Goal: Understand process/instructions: Learn how to perform a task or action

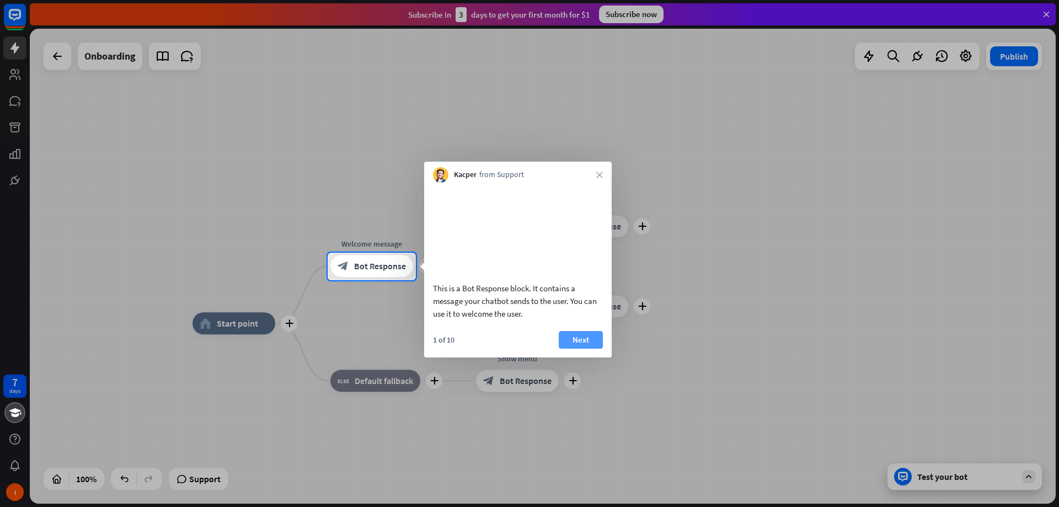
click at [586, 348] on button "Next" at bounding box center [581, 340] width 44 height 18
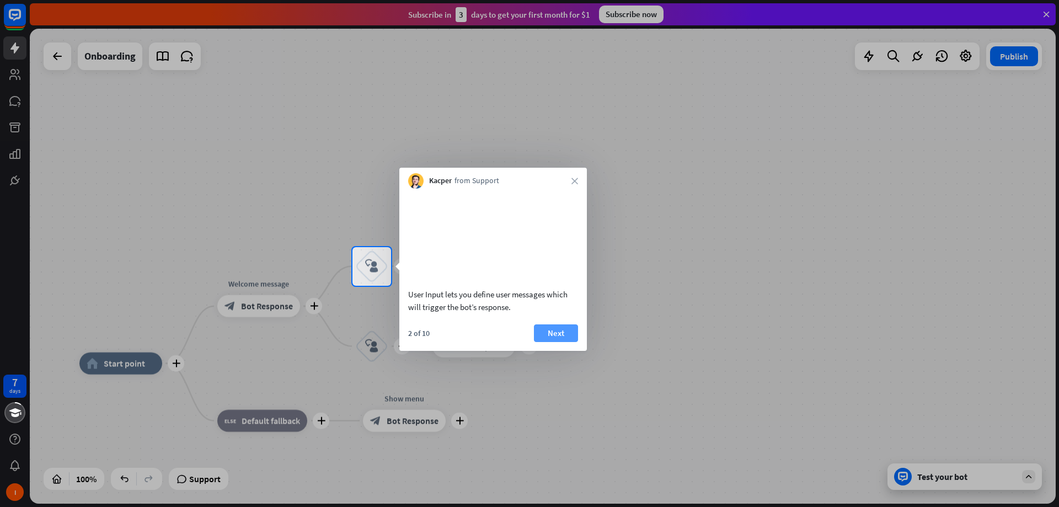
click at [568, 342] on button "Next" at bounding box center [556, 333] width 44 height 18
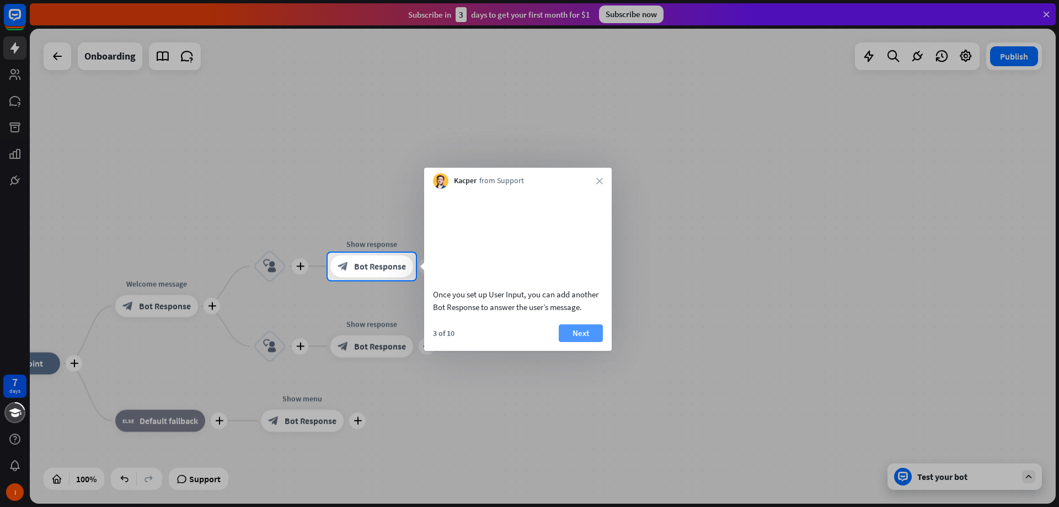
click at [584, 342] on button "Next" at bounding box center [581, 333] width 44 height 18
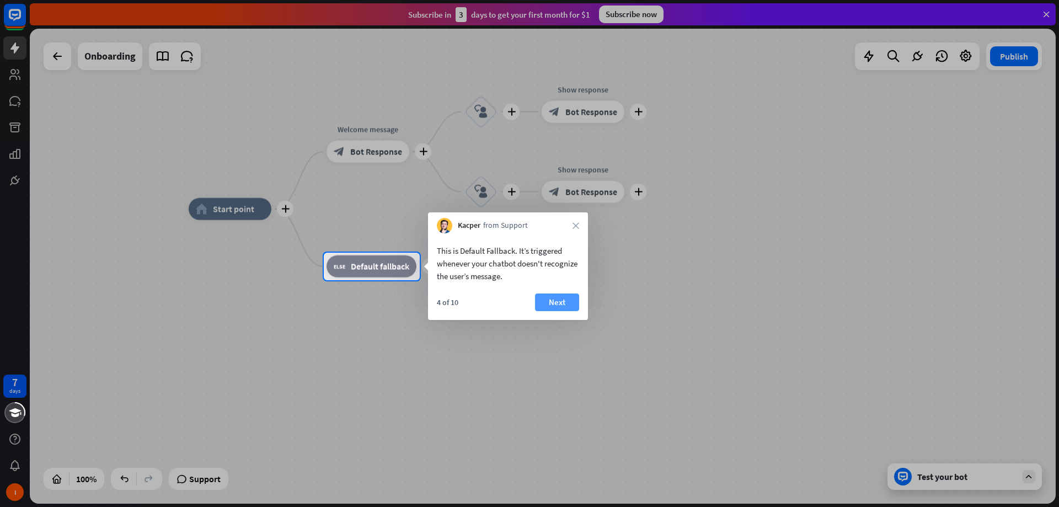
click at [556, 301] on button "Next" at bounding box center [557, 302] width 44 height 18
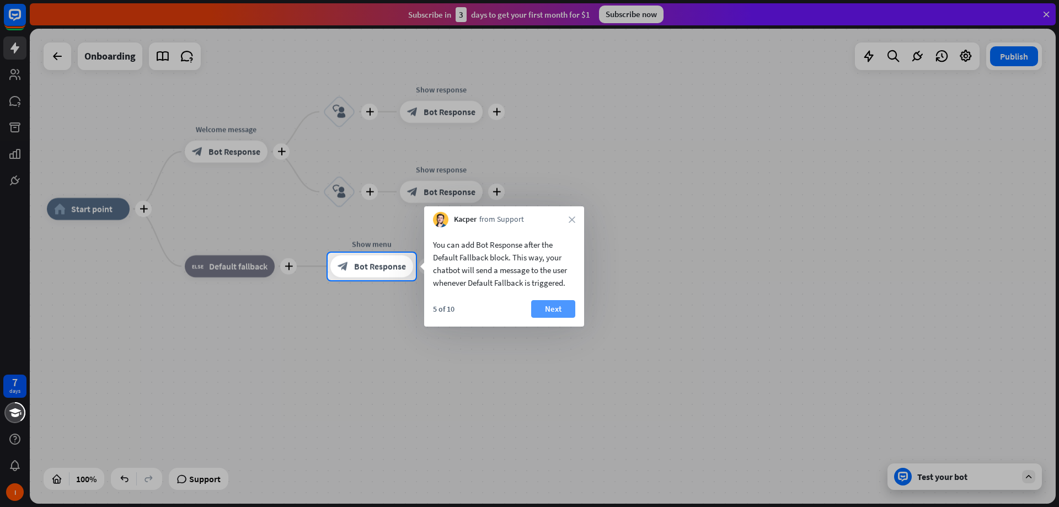
click at [557, 309] on button "Next" at bounding box center [553, 309] width 44 height 18
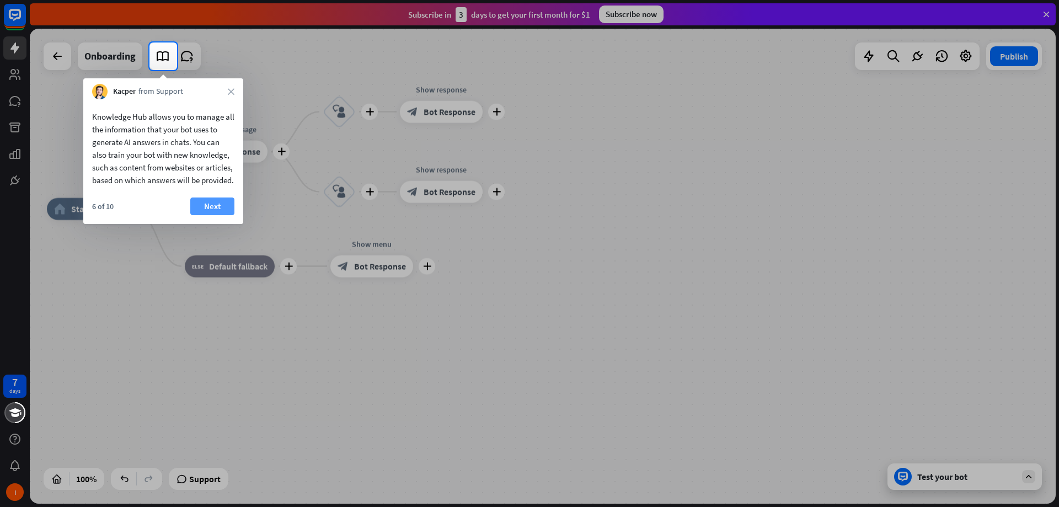
click at [213, 215] on button "Next" at bounding box center [212, 206] width 44 height 18
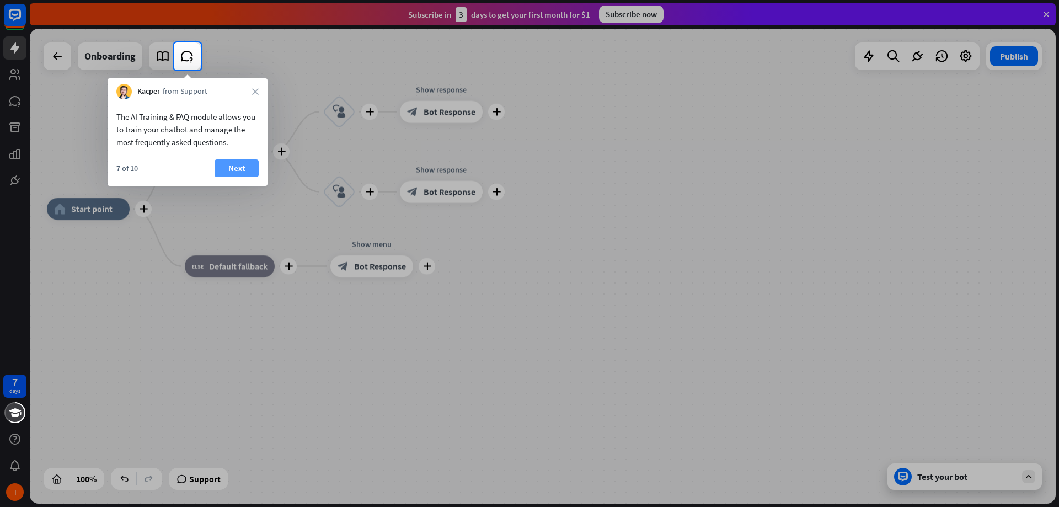
click at [233, 170] on button "Next" at bounding box center [236, 168] width 44 height 18
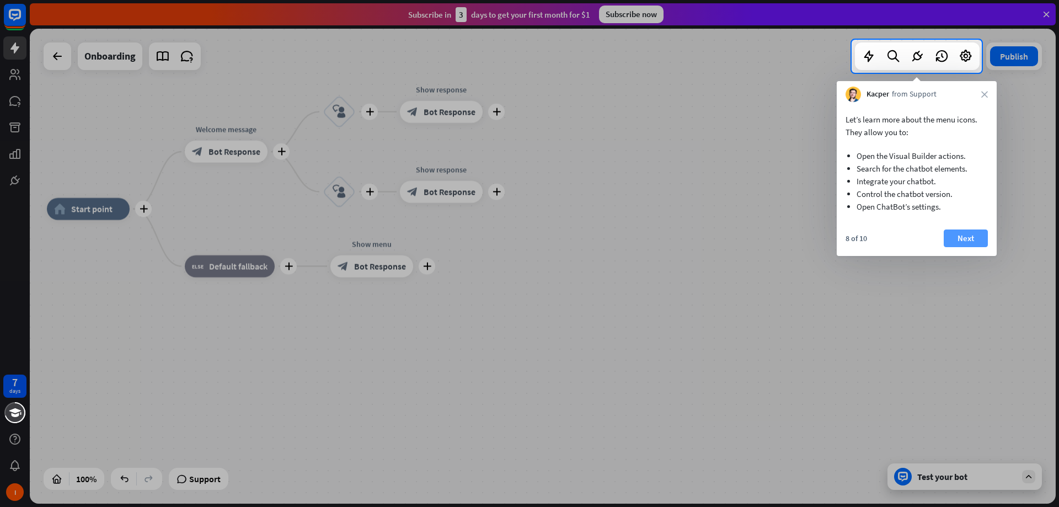
click at [969, 235] on button "Next" at bounding box center [965, 238] width 44 height 18
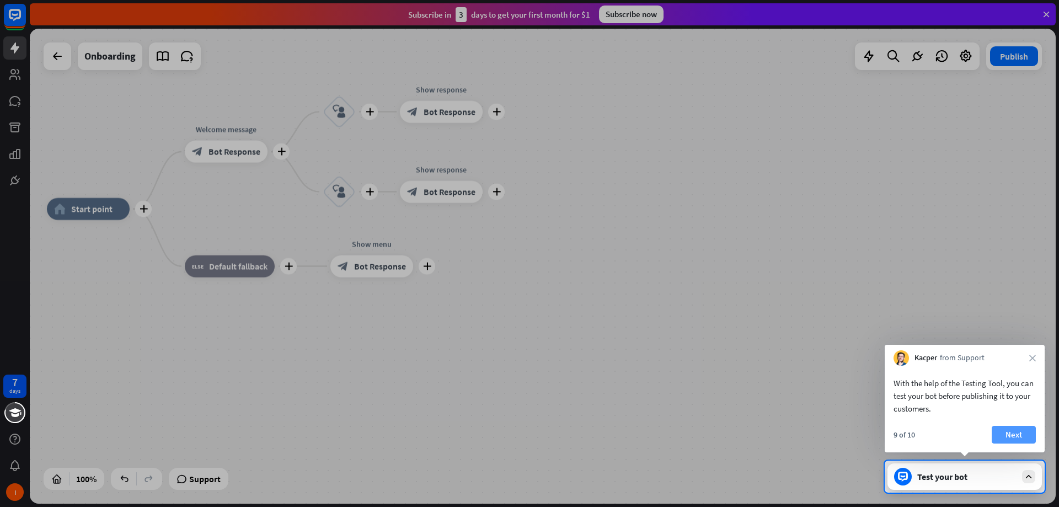
click at [1006, 426] on button "Next" at bounding box center [1013, 435] width 44 height 18
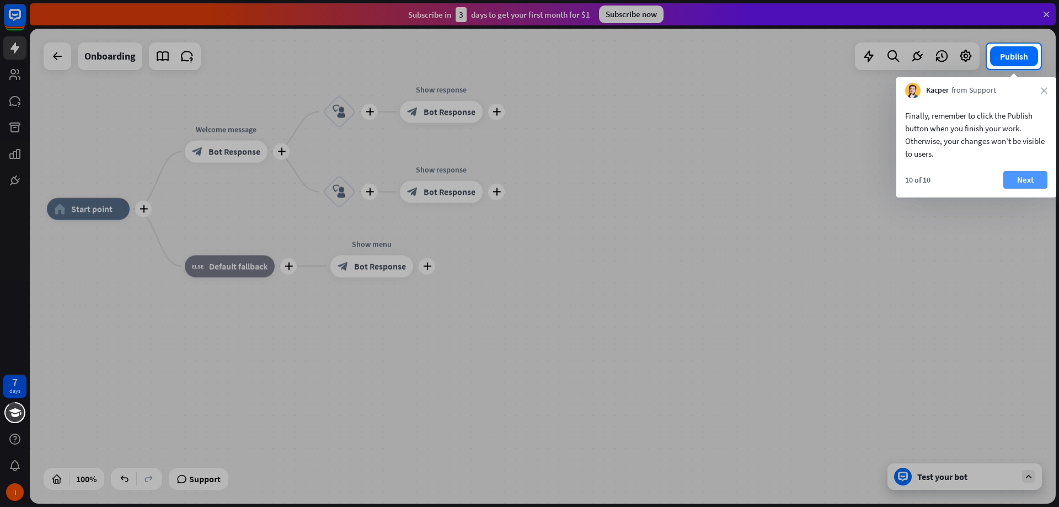
click at [1027, 175] on button "Next" at bounding box center [1025, 180] width 44 height 18
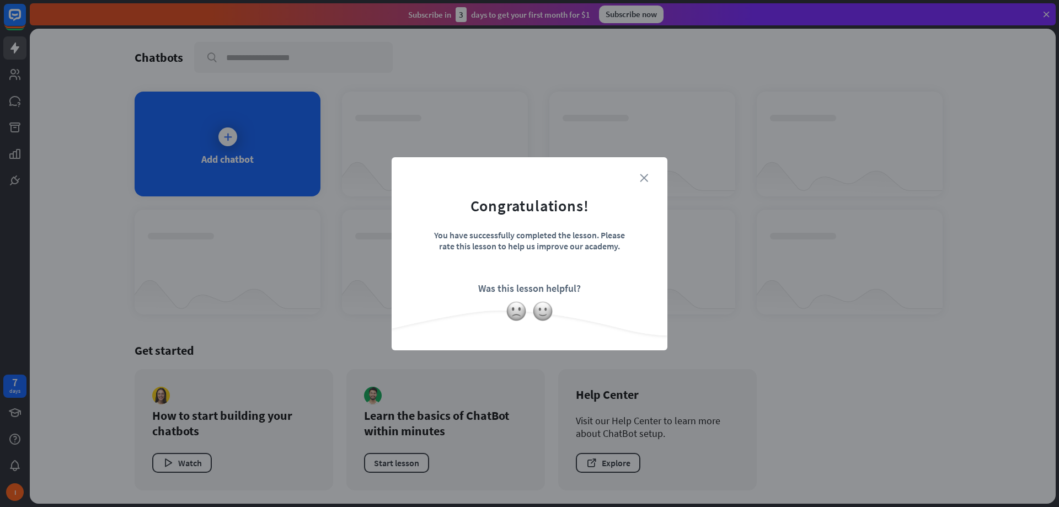
click at [644, 178] on icon "close" at bounding box center [644, 178] width 8 height 8
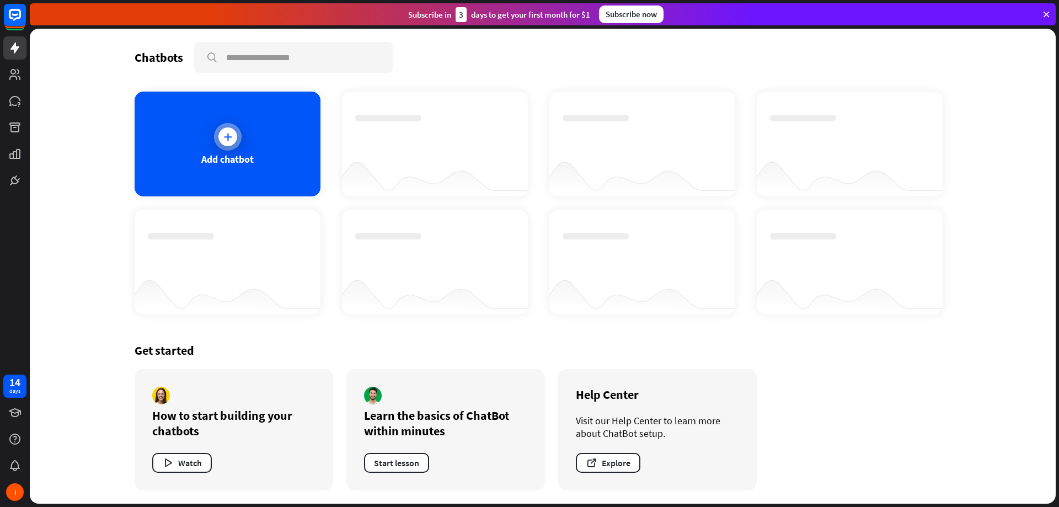
click at [230, 135] on icon at bounding box center [227, 136] width 11 height 11
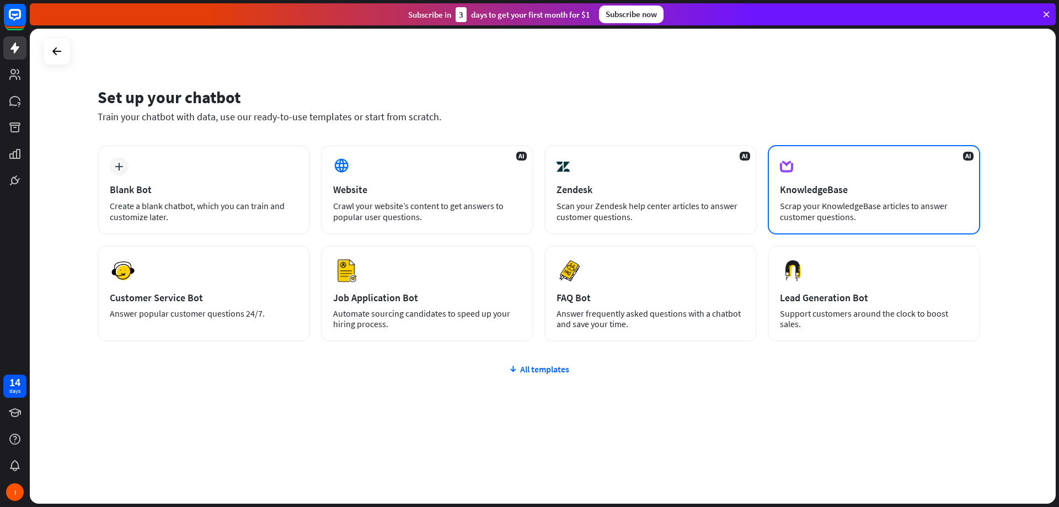
click at [834, 192] on div "KnowledgeBase" at bounding box center [874, 189] width 188 height 13
